Goal: Navigation & Orientation: Find specific page/section

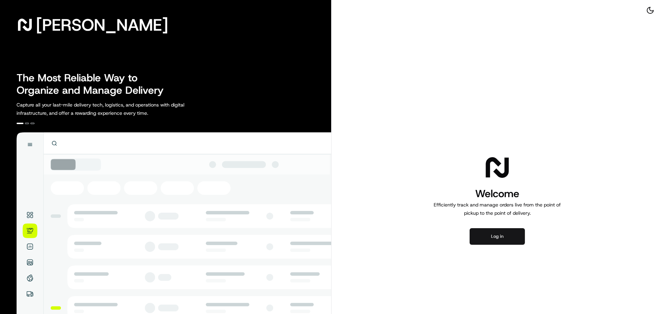
click at [491, 238] on button "Log in" at bounding box center [496, 236] width 55 height 17
